Goal: Task Accomplishment & Management: Use online tool/utility

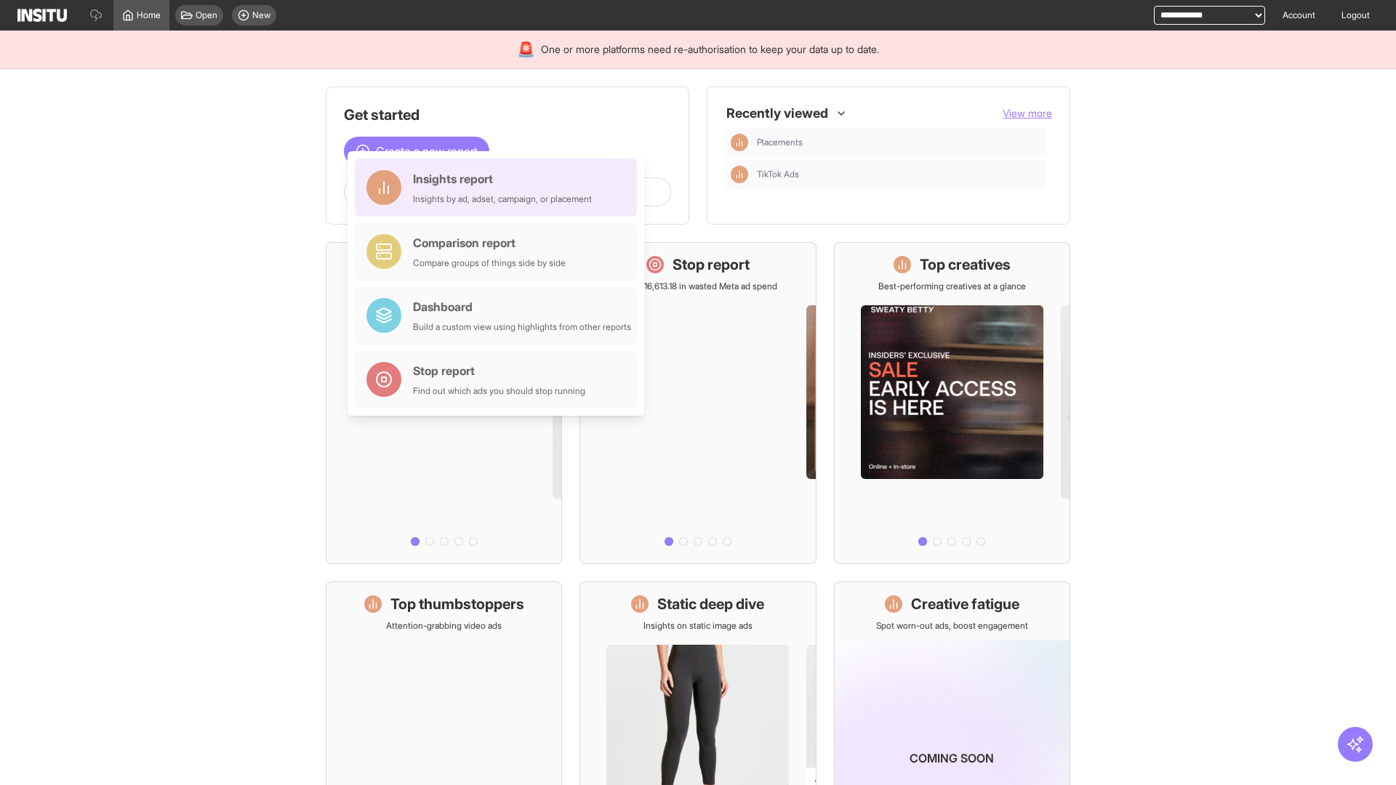
click at [500, 188] on div "Insights report Insights by ad, adset, campaign, or placement" at bounding box center [502, 187] width 179 height 35
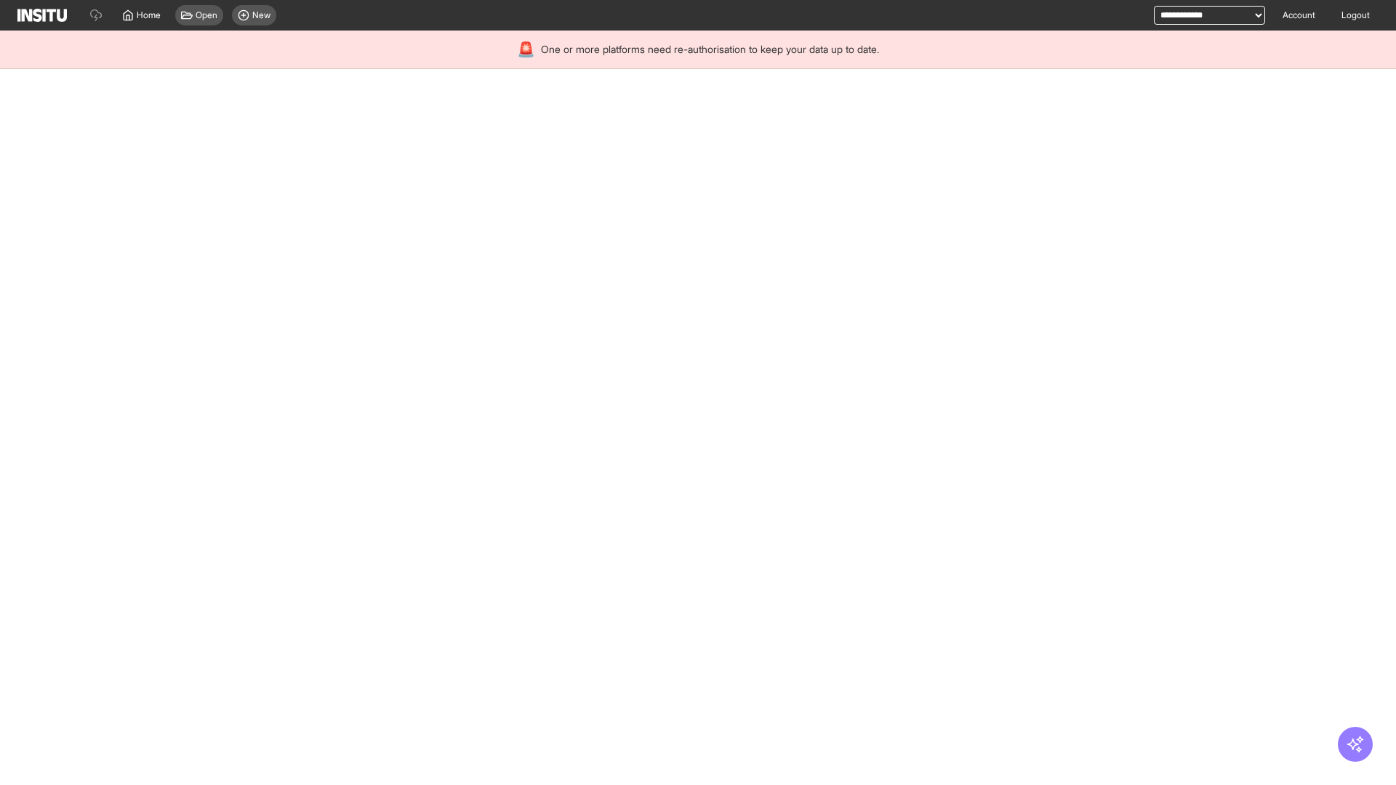
select select "**"
